Goal: Find specific page/section: Find specific page/section

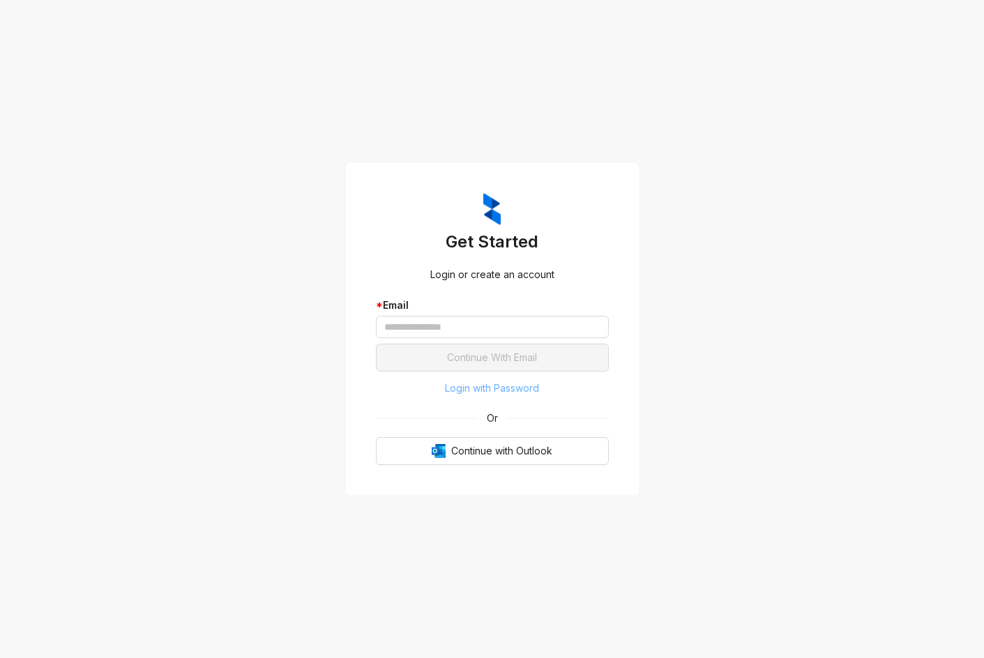
drag, startPoint x: 517, startPoint y: 399, endPoint x: 517, endPoint y: 391, distance: 7.7
click at [517, 397] on button "Login with Password" at bounding box center [492, 388] width 233 height 22
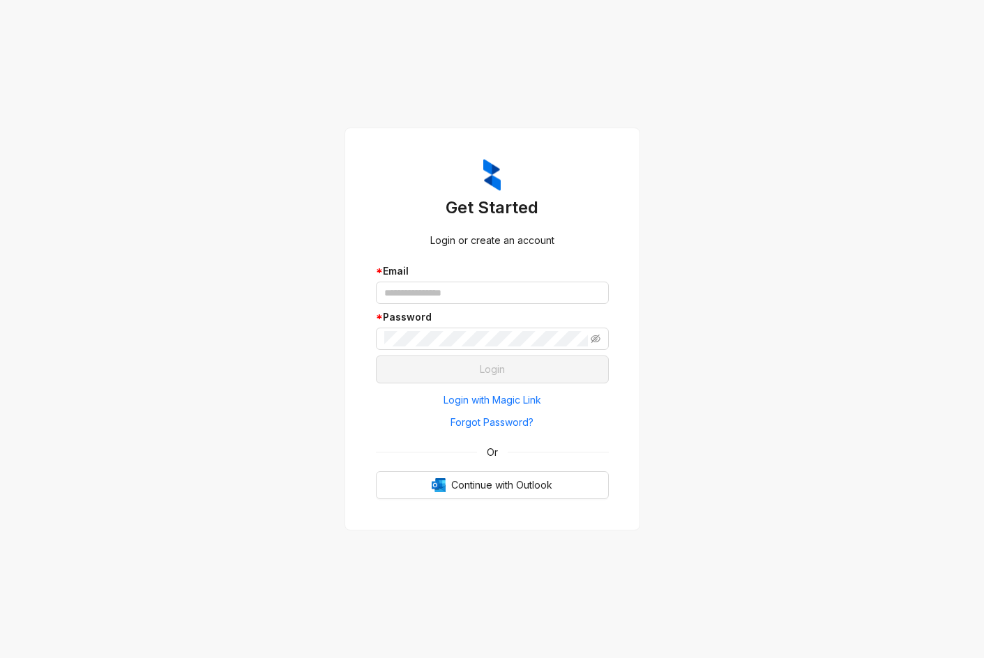
click at [459, 278] on div "* Email" at bounding box center [492, 271] width 233 height 15
click at [463, 292] on input "text" at bounding box center [492, 293] width 233 height 22
click at [461, 300] on input "text" at bounding box center [492, 293] width 233 height 22
click at [491, 418] on span "Forgot Password?" at bounding box center [491, 422] width 83 height 15
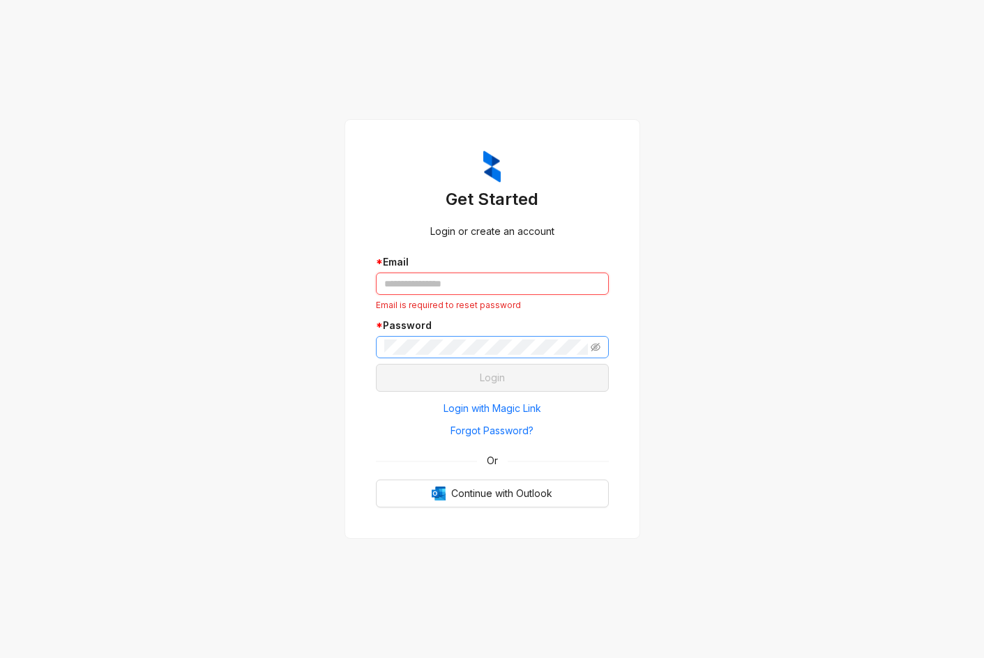
type input "**********"
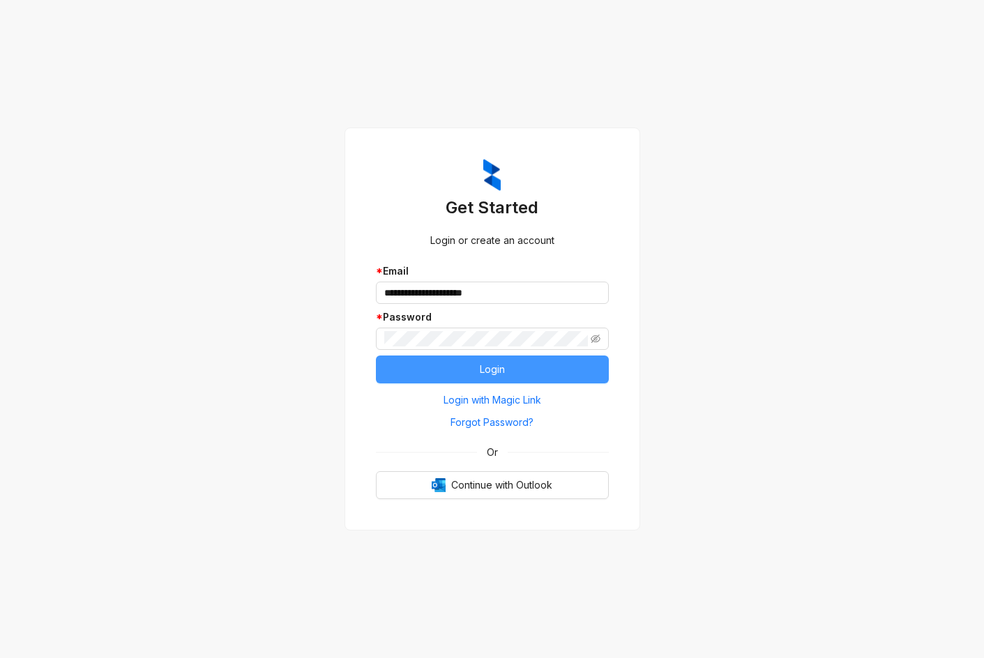
click at [473, 356] on button "Login" at bounding box center [492, 370] width 233 height 28
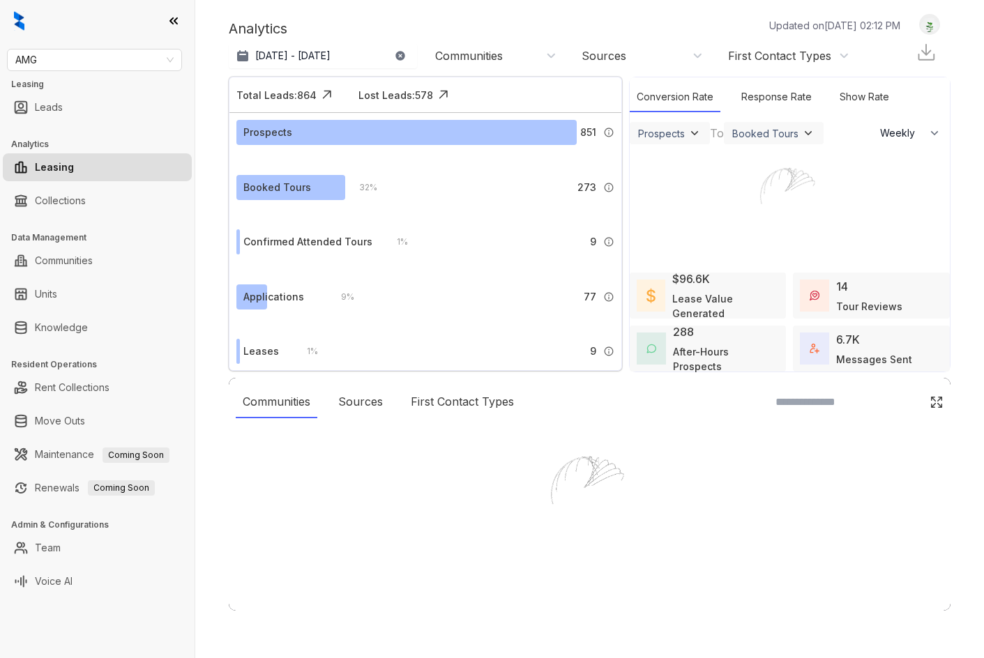
select select "******"
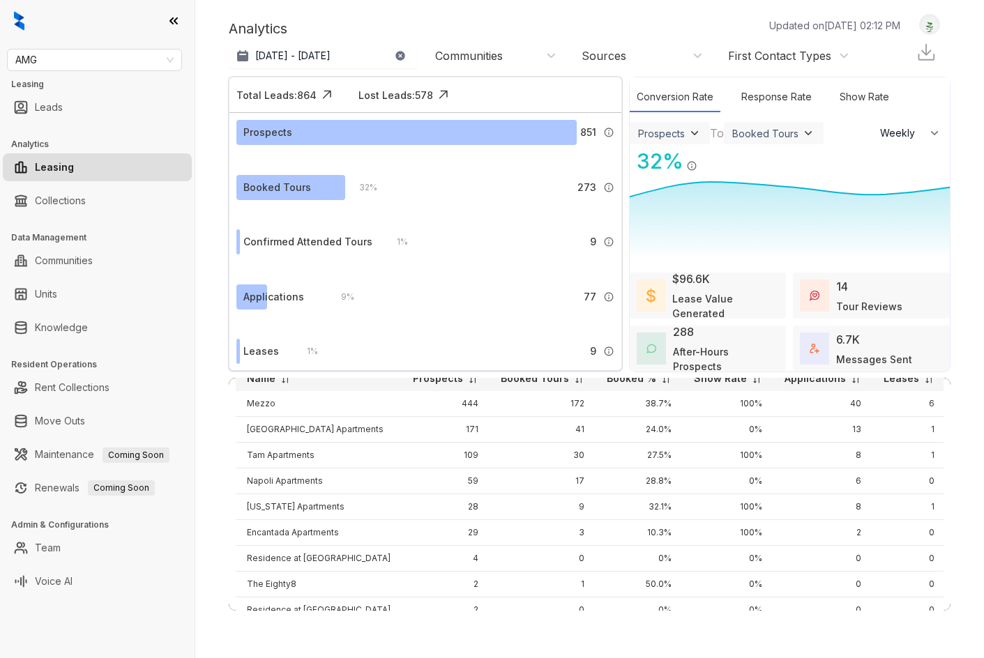
scroll to position [186, 0]
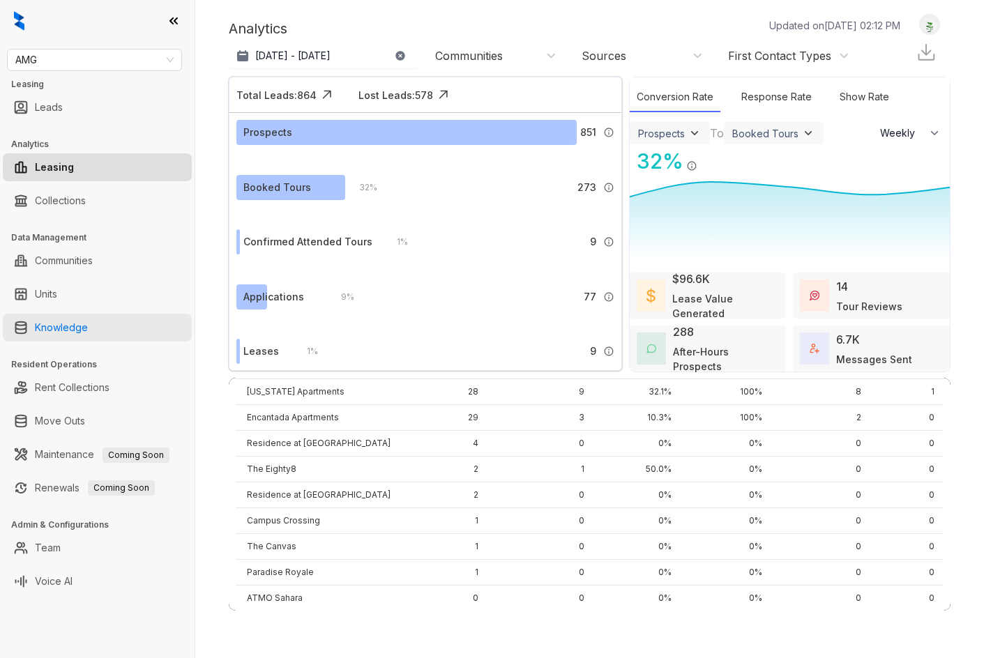
click at [88, 334] on link "Knowledge" at bounding box center [61, 328] width 53 height 28
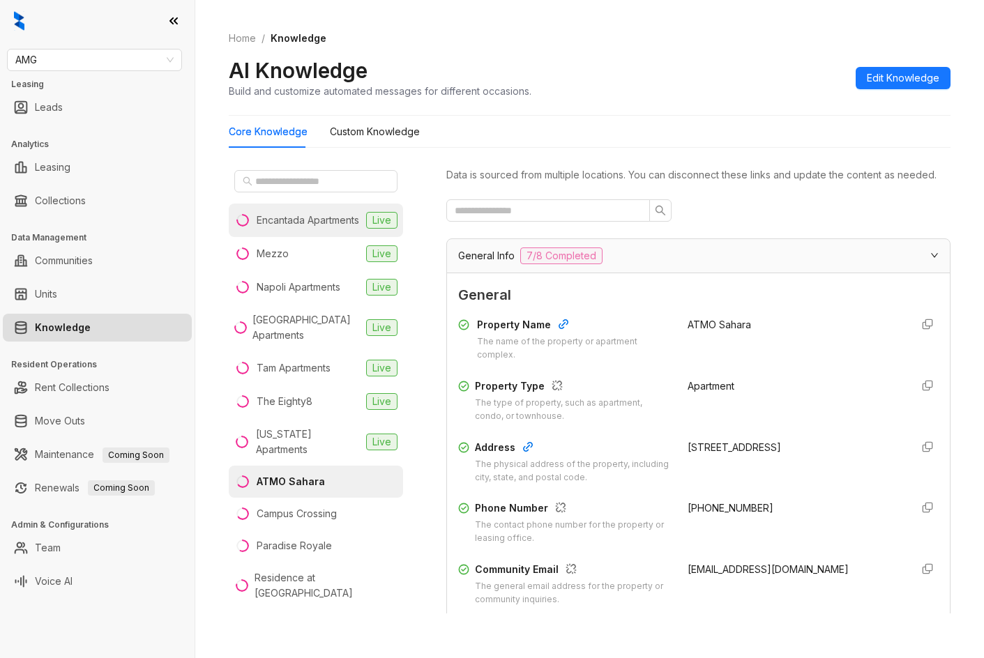
click at [277, 237] on li "Encantada Apartments Live" at bounding box center [316, 220] width 174 height 33
